Goal: Transaction & Acquisition: Purchase product/service

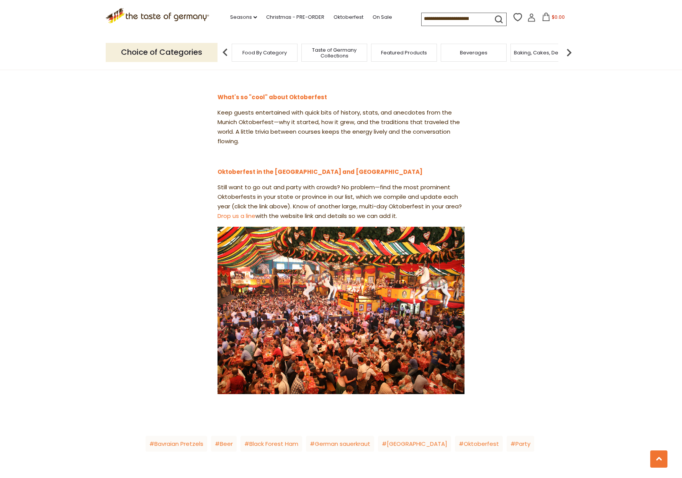
click at [310, 351] on img at bounding box center [341, 310] width 247 height 167
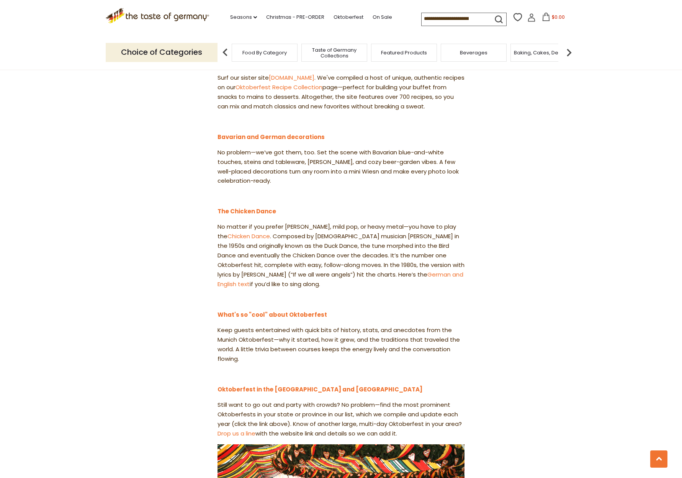
scroll to position [766, 0]
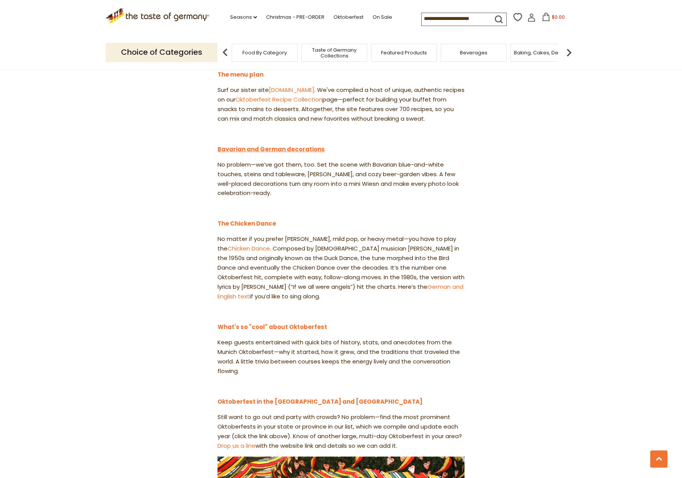
click at [262, 145] on link "Bavarian and German decorations" at bounding box center [271, 149] width 107 height 8
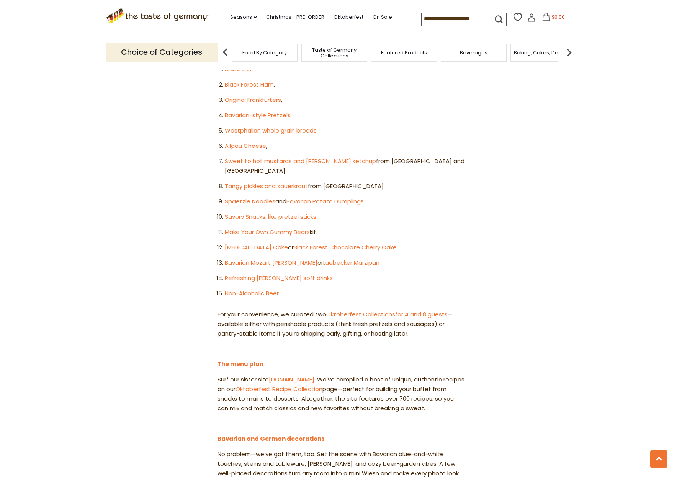
scroll to position [498, 0]
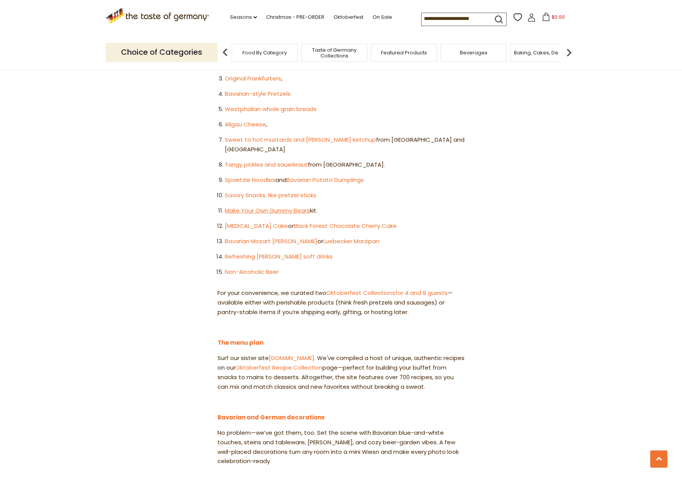
click at [272, 206] on link "Make Your Own Gummy Bears" at bounding box center [267, 210] width 85 height 8
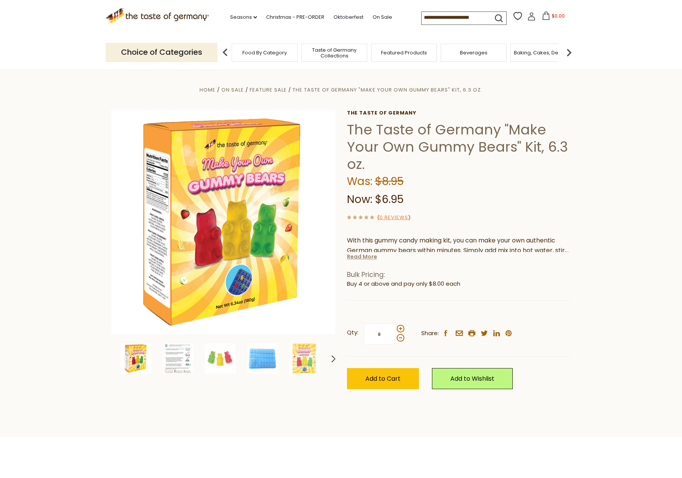
click at [359, 257] on link "Read More" at bounding box center [362, 257] width 30 height 8
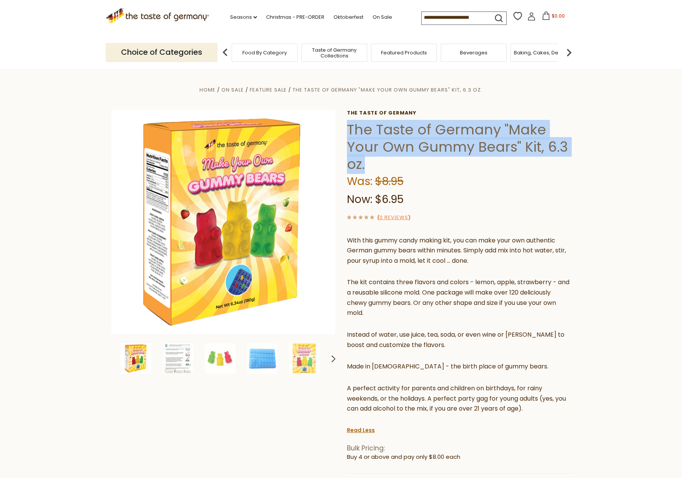
drag, startPoint x: 348, startPoint y: 126, endPoint x: 432, endPoint y: 169, distance: 94.6
click at [432, 169] on h1 "The Taste of Germany "Make Your Own Gummy Bears" Kit, 6.3 oz." at bounding box center [459, 147] width 224 height 52
copy h1 "The Taste of Germany "Make Your Own Gummy Bears" Kit, 6.3 oz."
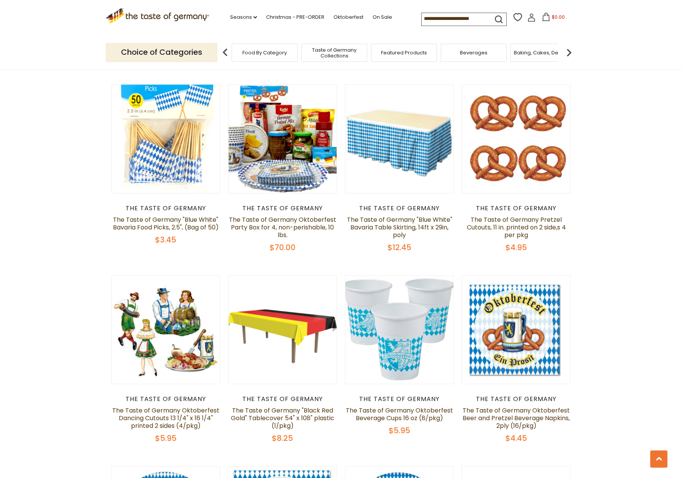
scroll to position [1111, 0]
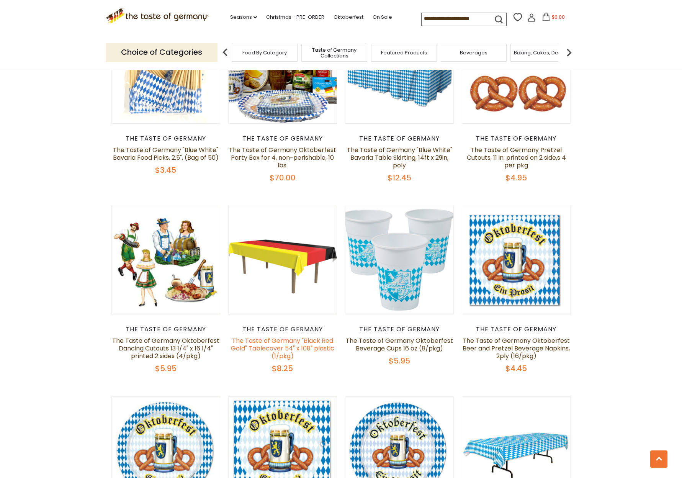
click at [299, 347] on link "The Taste of Germany "Black Red Gold" Tablecover 54" x 108" plastic (1/pkg)" at bounding box center [282, 348] width 103 height 24
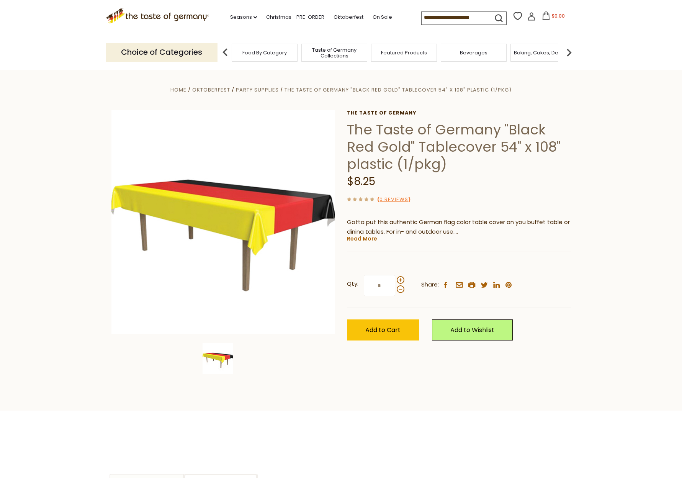
drag, startPoint x: 395, startPoint y: 141, endPoint x: 410, endPoint y: 142, distance: 15.0
click at [395, 141] on h1 "The Taste of Germany "Black Red Gold" Tablecover 54" x 108" plastic (1/pkg)" at bounding box center [459, 147] width 224 height 52
click at [394, 404] on section "Home Oktoberfest Party Supplies The Taste of Germany "Black Red Gold" Tablecove…" at bounding box center [341, 240] width 682 height 341
click at [572, 174] on div "Home Oktoberfest Party Supplies The Taste of Germany "Black Red Gold" Tablecove…" at bounding box center [341, 232] width 471 height 295
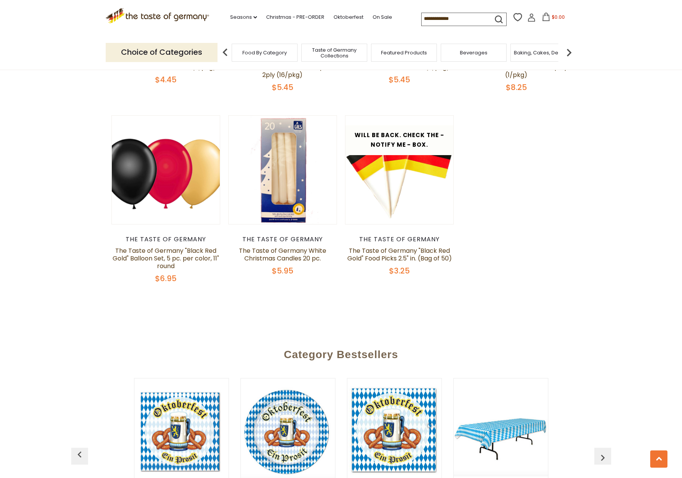
scroll to position [1800, 0]
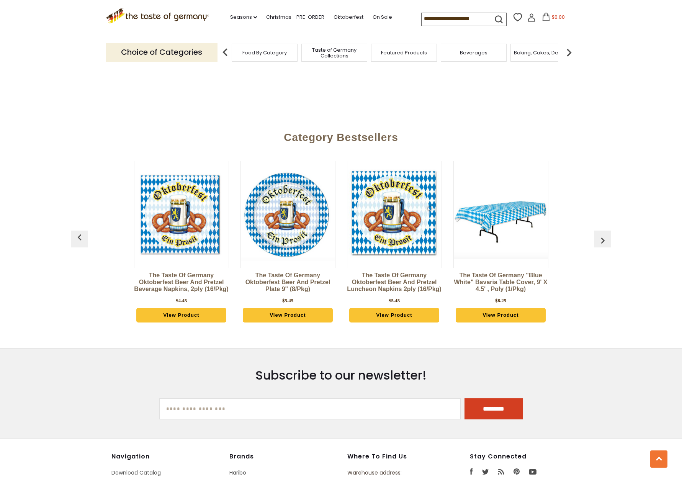
click at [603, 246] on img "button" at bounding box center [603, 240] width 12 height 12
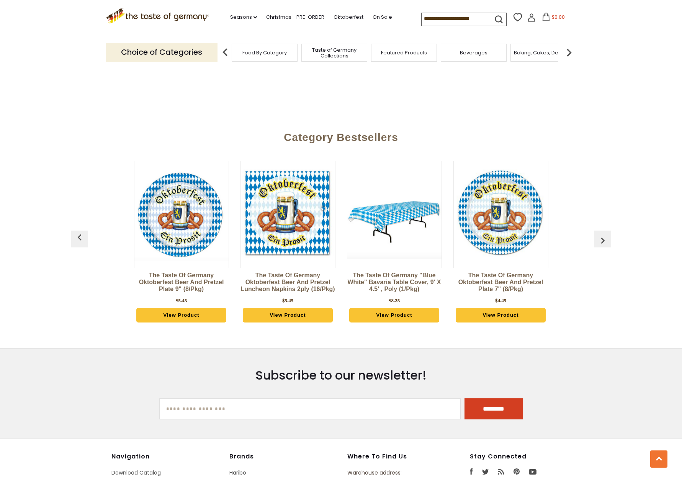
click at [603, 241] on img "button" at bounding box center [603, 240] width 12 height 12
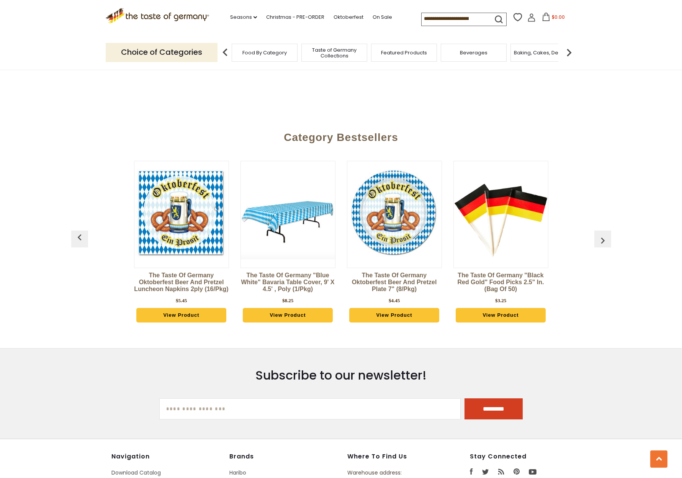
click at [603, 241] on img "button" at bounding box center [603, 240] width 12 height 12
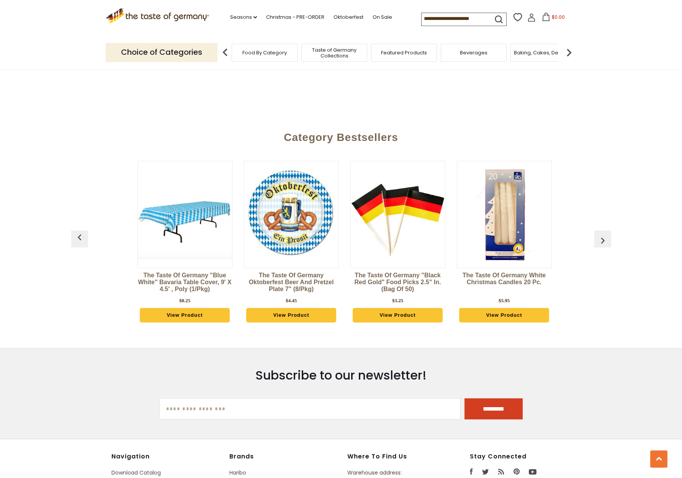
scroll to position [0, 319]
